Goal: Information Seeking & Learning: Learn about a topic

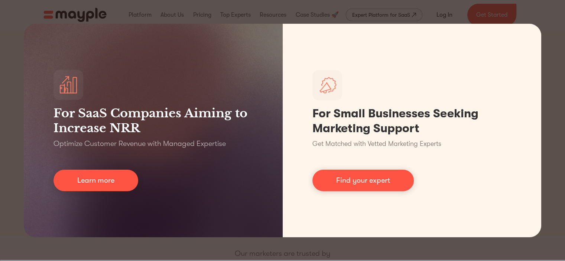
click at [200, 248] on div "For SaaS Companies Aiming to Increase NRR Optimize Customer Revenue with Manage…" at bounding box center [282, 130] width 565 height 261
click at [495, 12] on div "For SaaS Companies Aiming to Increase NRR Optimize Customer Revenue with Manage…" at bounding box center [282, 130] width 565 height 261
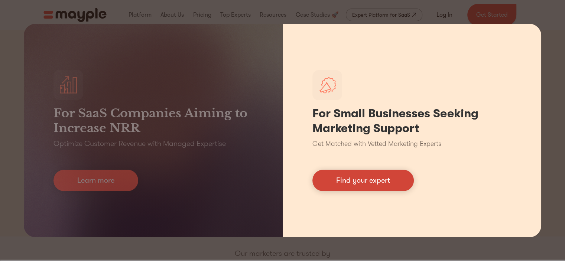
click at [357, 182] on link "Find your expert" at bounding box center [362, 181] width 101 height 22
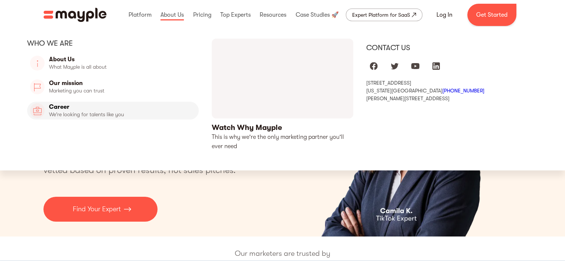
click at [67, 107] on link "Career" at bounding box center [113, 111] width 172 height 18
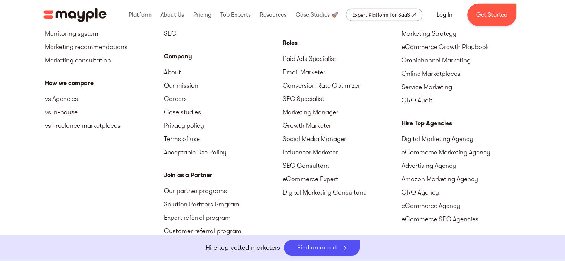
scroll to position [1896, 0]
click at [182, 99] on link "Careers" at bounding box center [223, 98] width 119 height 13
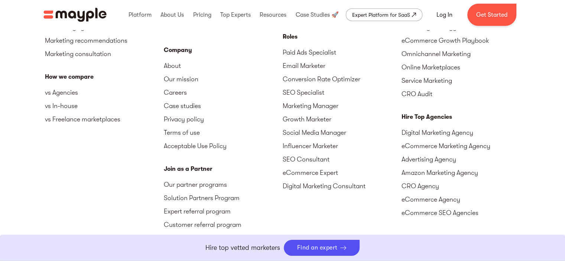
scroll to position [1902, 0]
click at [309, 185] on link "Digital Marketing Consultant" at bounding box center [342, 186] width 119 height 13
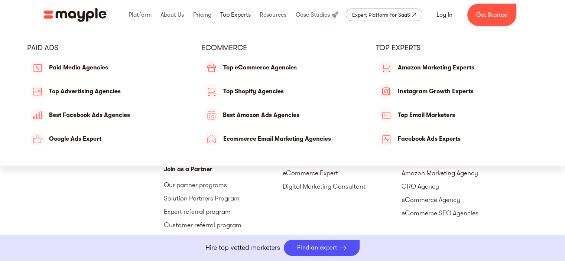
click at [233, 16] on link at bounding box center [235, 15] width 34 height 24
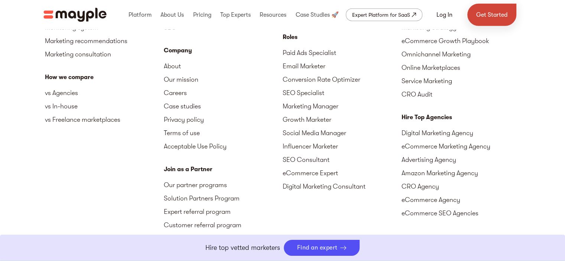
click at [487, 15] on link "Get Started" at bounding box center [491, 15] width 49 height 22
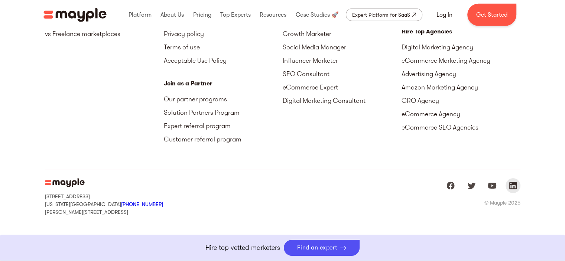
click at [514, 182] on img "Mayple at LinkedIn" at bounding box center [513, 185] width 9 height 9
